Goal: Information Seeking & Learning: Learn about a topic

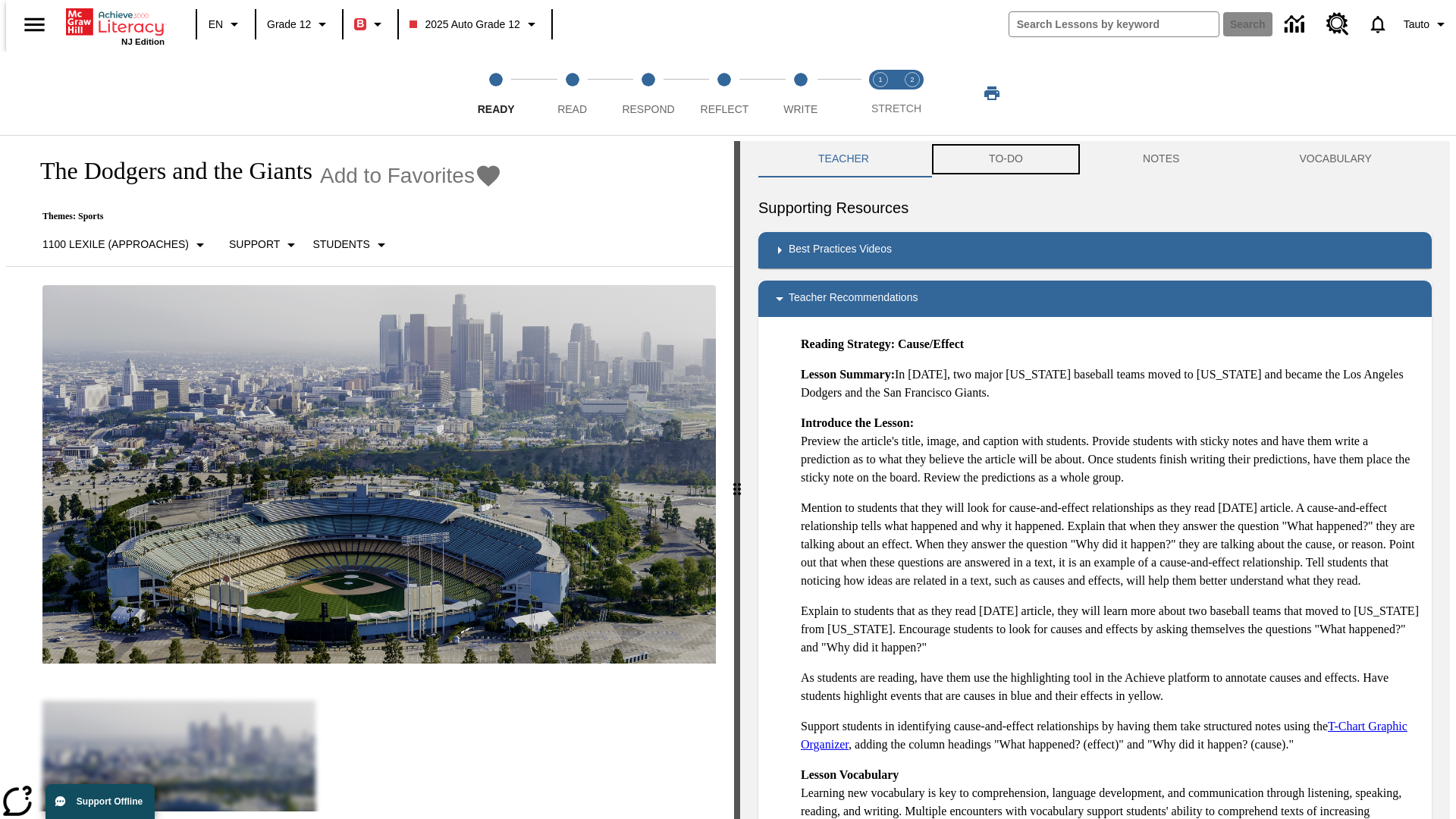
click at [1005, 159] on button "TO-DO" at bounding box center [1005, 159] width 154 height 36
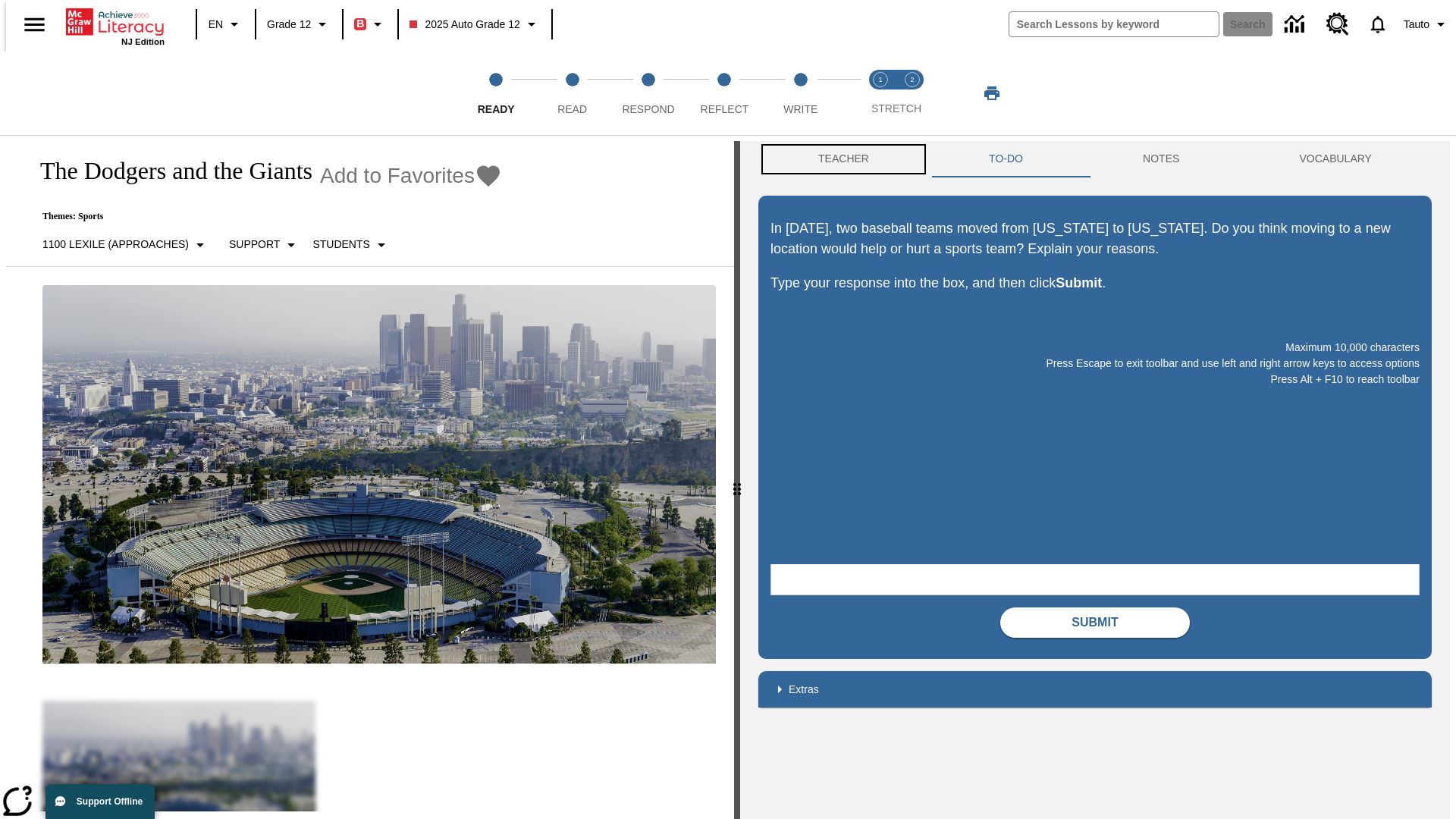
scroll to position [1, 0]
click at [839, 159] on button "Teacher" at bounding box center [843, 158] width 171 height 36
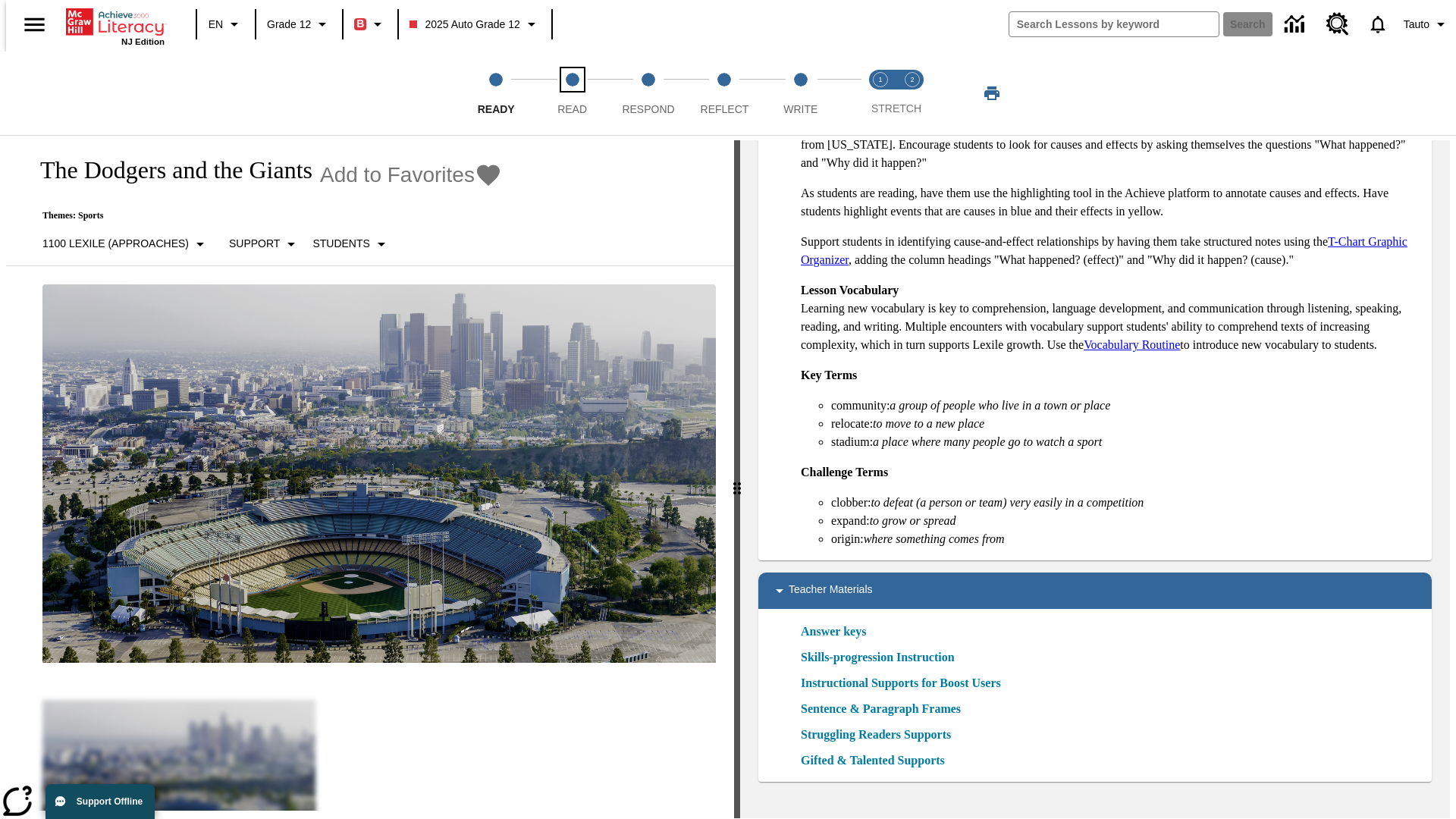
click at [572, 93] on span "Read" at bounding box center [572, 103] width 29 height 27
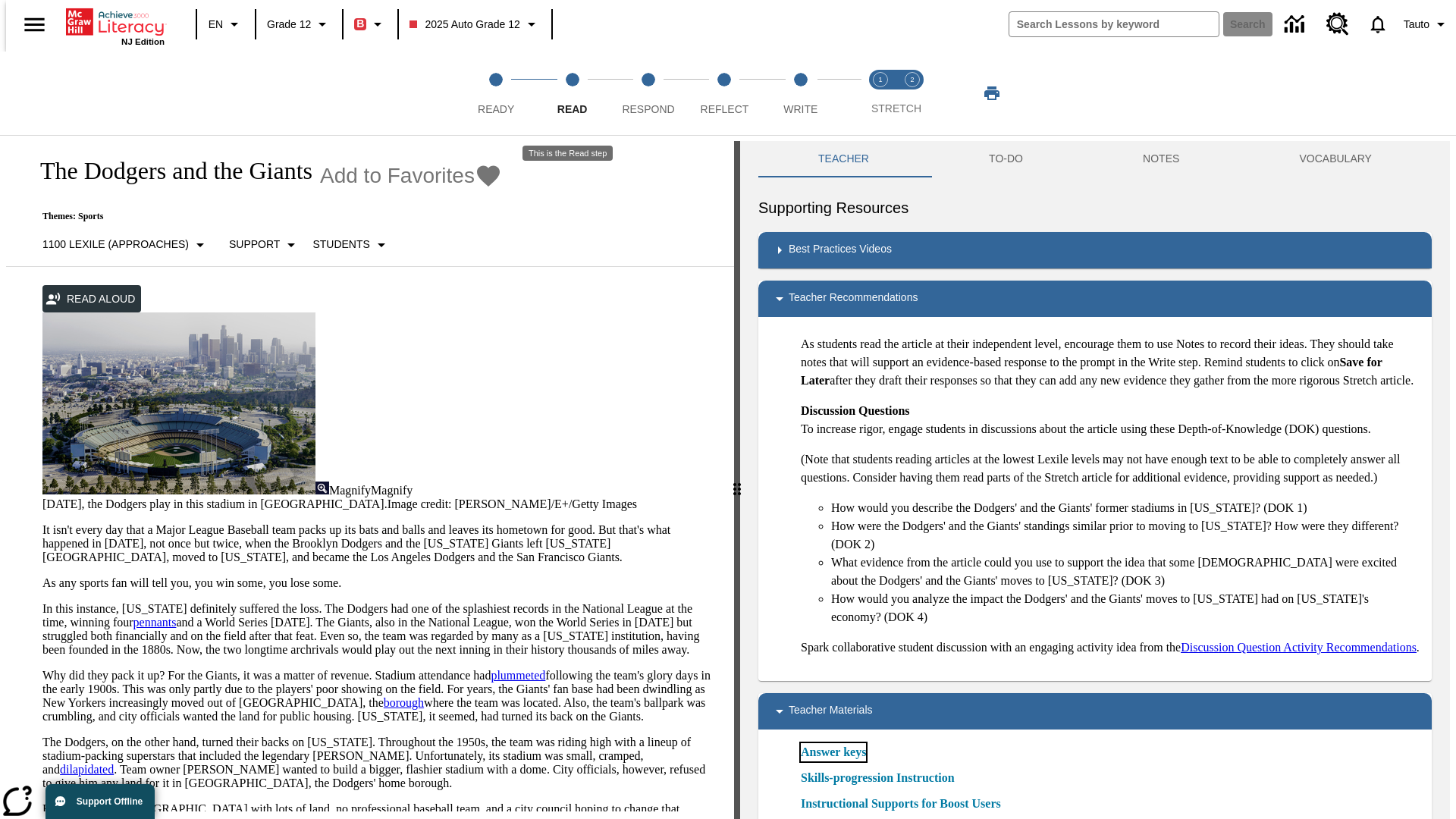
click at [833, 761] on link "Answer keys" at bounding box center [833, 753] width 65 height 19
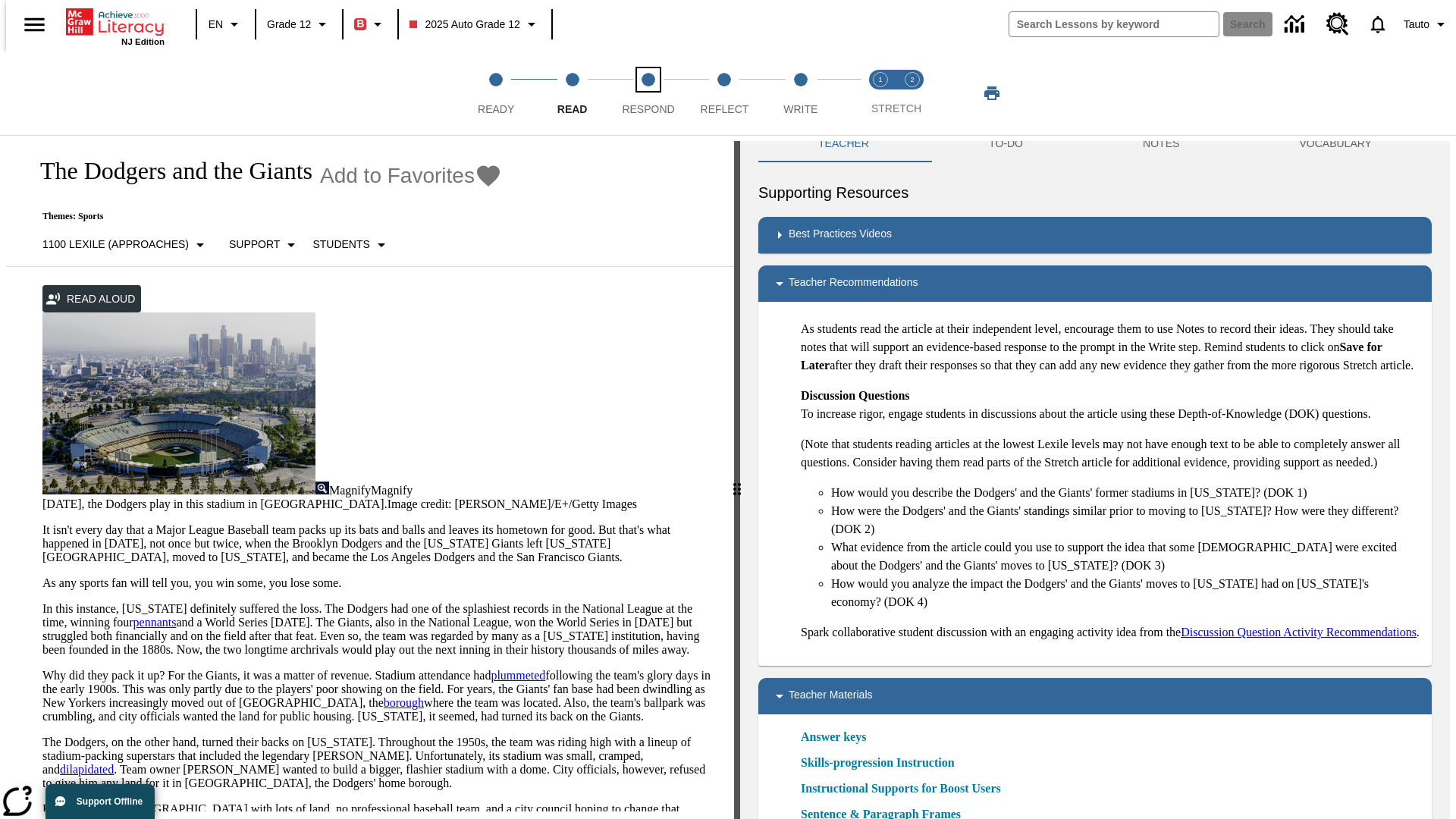
click at [648, 93] on span "Respond" at bounding box center [648, 103] width 53 height 27
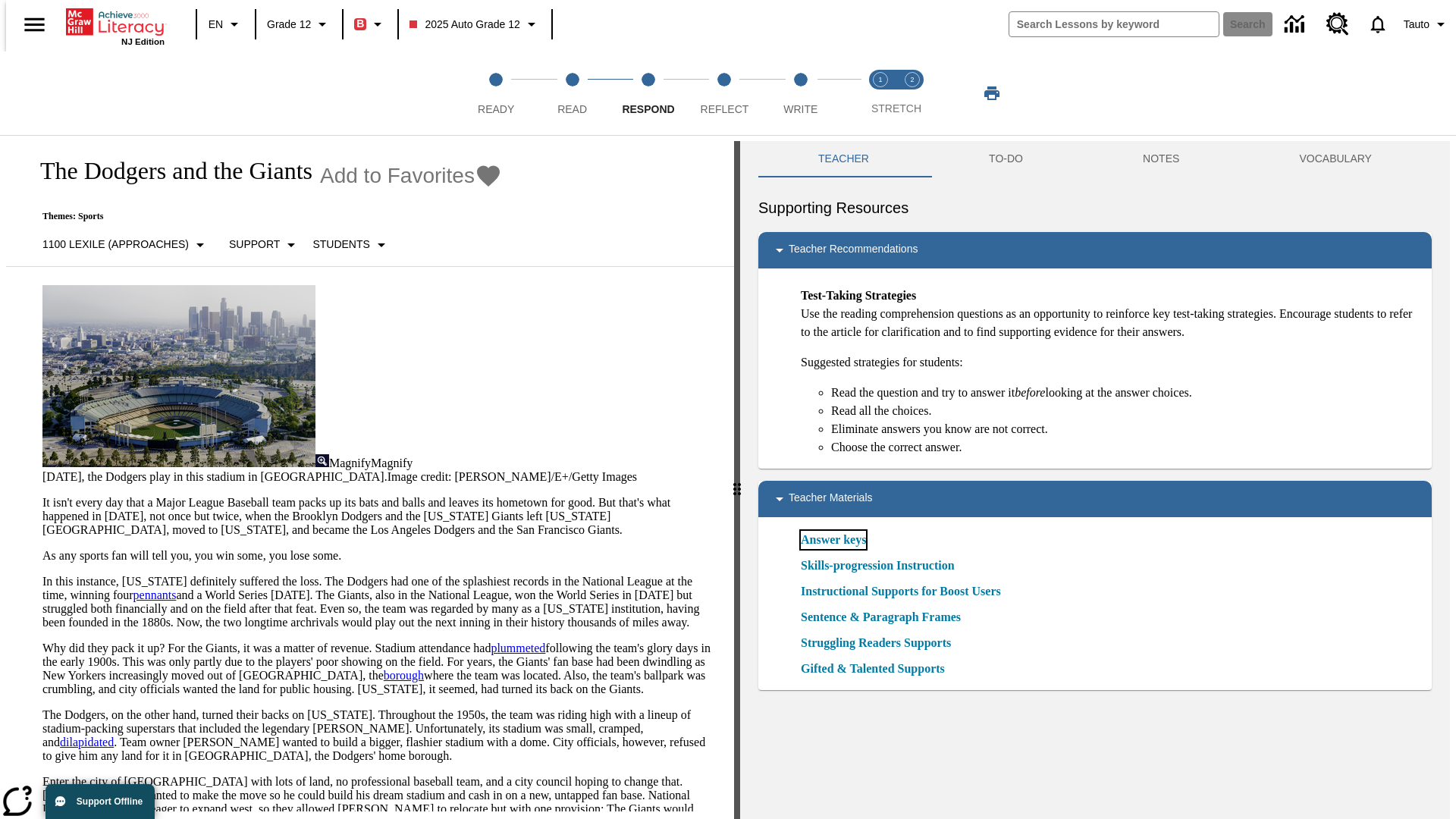
click at [833, 540] on link "Answer keys" at bounding box center [833, 540] width 65 height 19
click at [724, 93] on span "Reflect" at bounding box center [725, 103] width 49 height 27
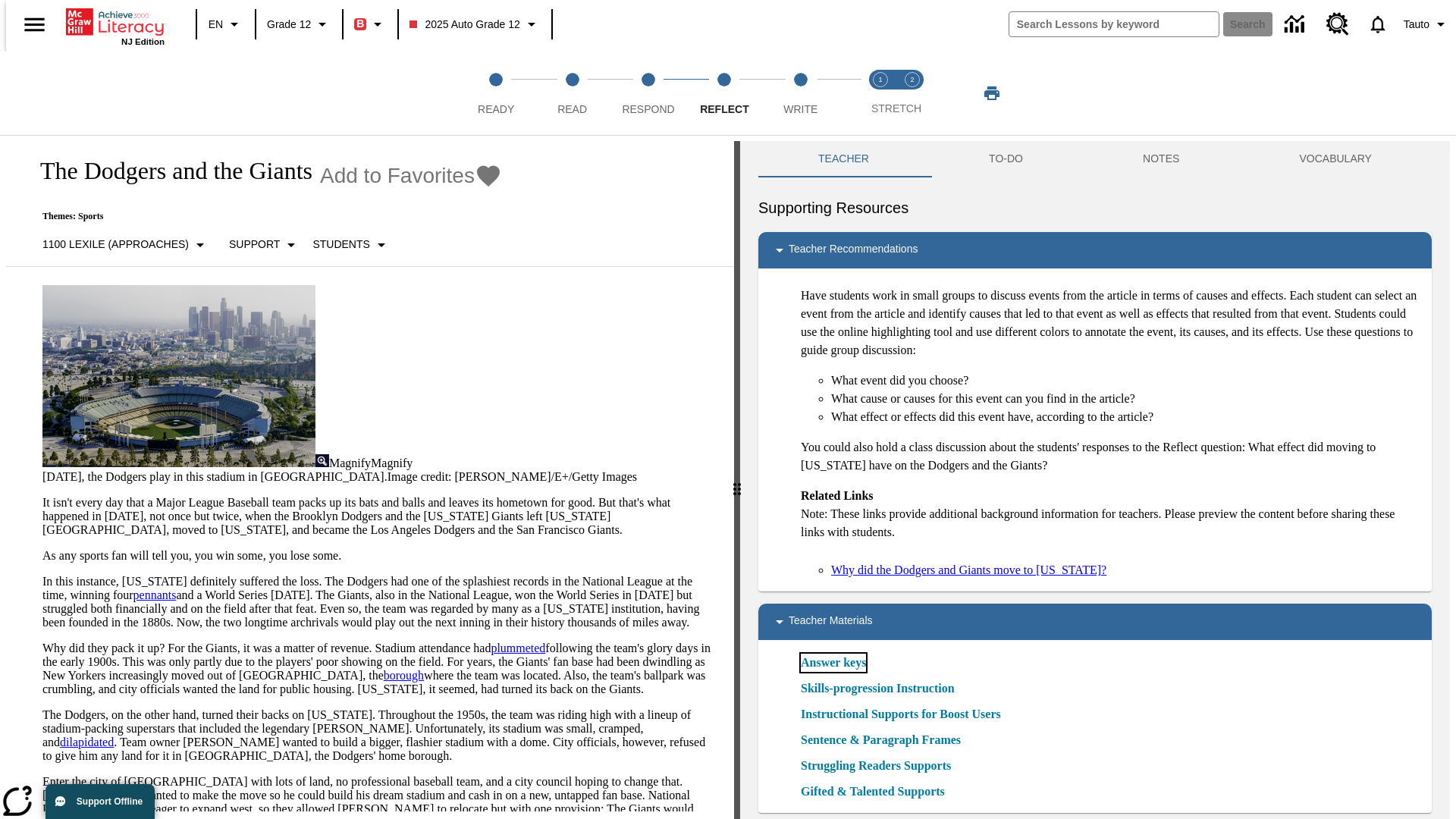
click at [833, 663] on link "Answer keys" at bounding box center [833, 663] width 65 height 19
click at [800, 93] on span "Write" at bounding box center [801, 103] width 34 height 27
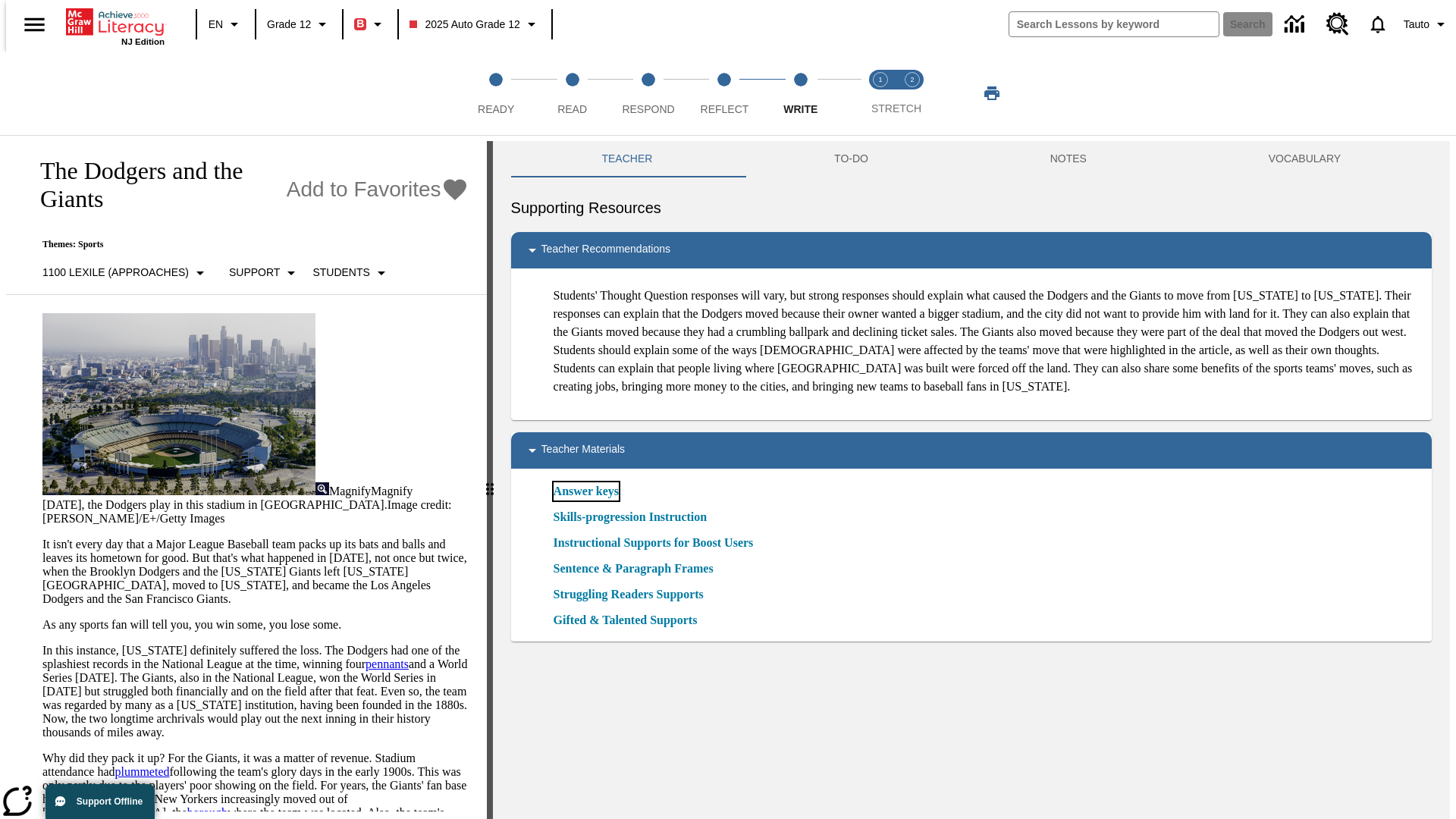
click at [585, 501] on link "Answer keys" at bounding box center [586, 491] width 65 height 19
